Goal: Navigation & Orientation: Find specific page/section

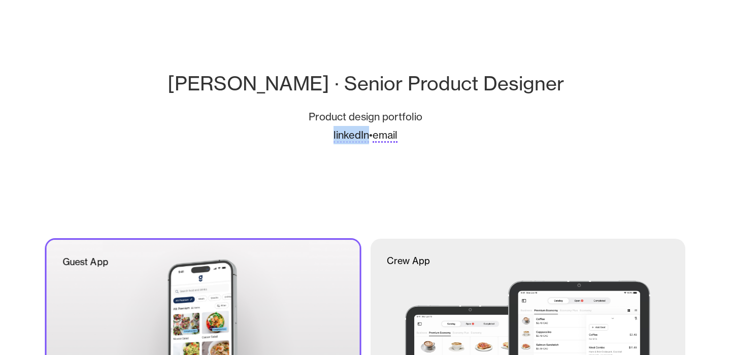
click at [239, 272] on div at bounding box center [202, 330] width 313 height 183
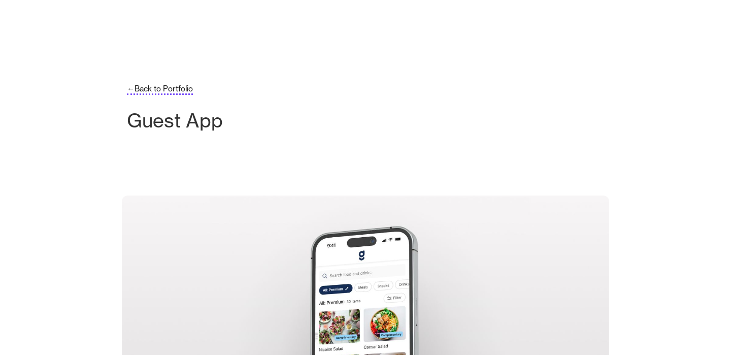
click at [169, 90] on link "←Back to Portfolio" at bounding box center [160, 89] width 66 height 11
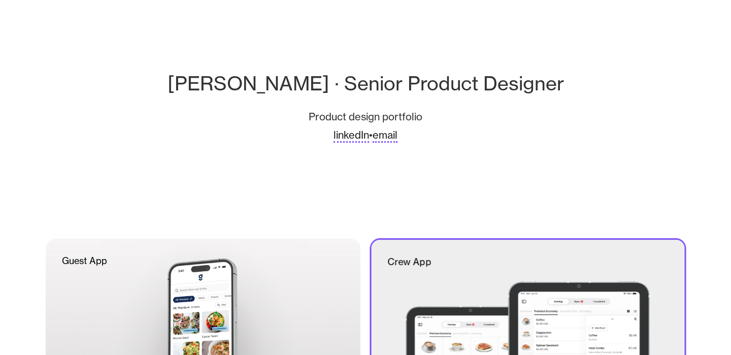
click at [480, 280] on div at bounding box center [527, 330] width 313 height 183
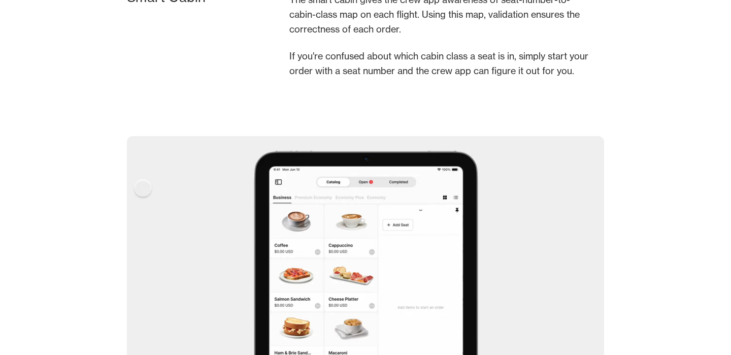
scroll to position [3223, 0]
